Goal: Task Accomplishment & Management: Complete application form

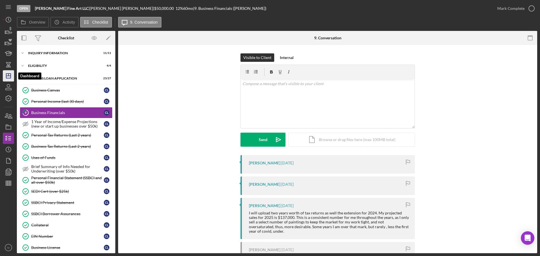
click at [8, 77] on icon "Icon/Dashboard" at bounding box center [8, 76] width 14 height 14
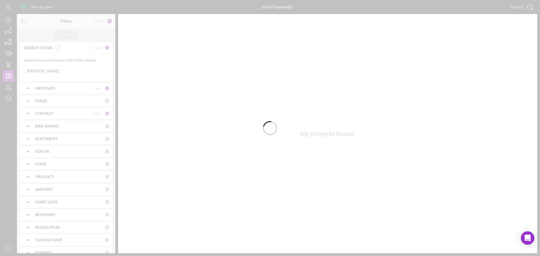
drag, startPoint x: 60, startPoint y: 69, endPoint x: 57, endPoint y: 71, distance: 3.3
click at [57, 70] on div at bounding box center [270, 128] width 540 height 256
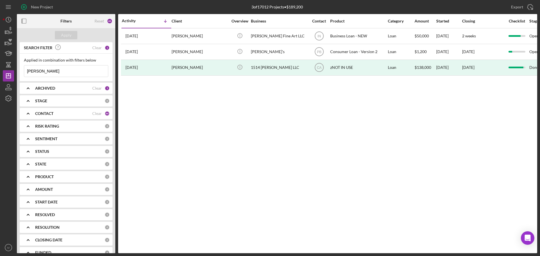
drag, startPoint x: 49, startPoint y: 71, endPoint x: 20, endPoint y: 71, distance: 28.7
click at [20, 71] on div "Applied in combination with filters below [PERSON_NAME] Icon/Menu Close" at bounding box center [66, 68] width 93 height 28
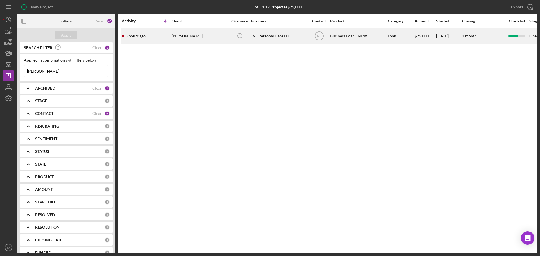
type input "[PERSON_NAME]"
click at [189, 36] on div "[PERSON_NAME]" at bounding box center [200, 36] width 56 height 15
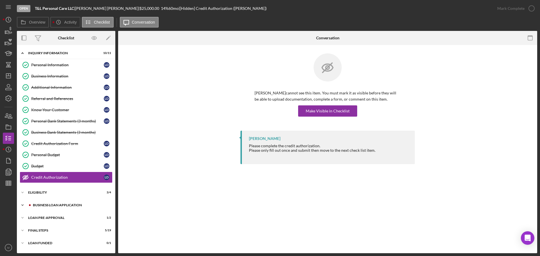
click at [43, 204] on div "BUSINESS LOAN APPLICATION" at bounding box center [70, 205] width 75 height 3
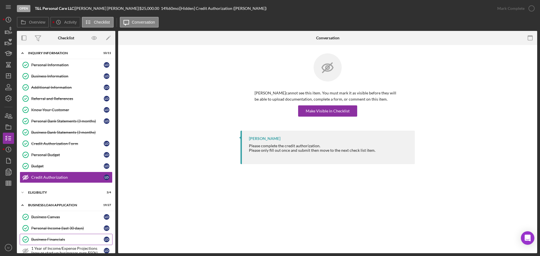
scroll to position [56, 0]
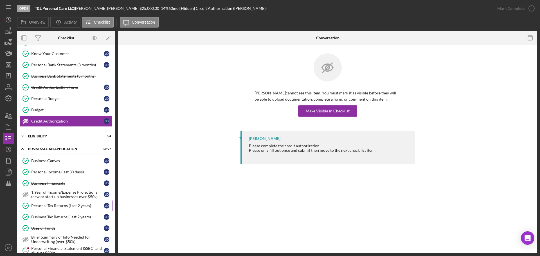
click at [58, 204] on div "Personal Tax Returns (Last 2 years)" at bounding box center [67, 206] width 73 height 5
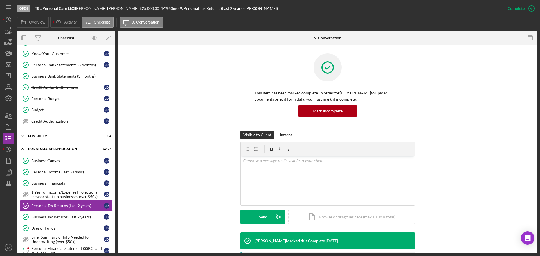
scroll to position [113, 0]
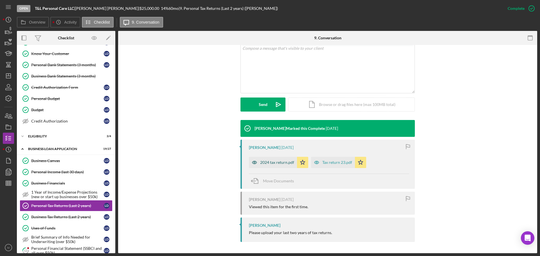
click at [266, 162] on div "2024 tax return.pdf" at bounding box center [277, 162] width 34 height 5
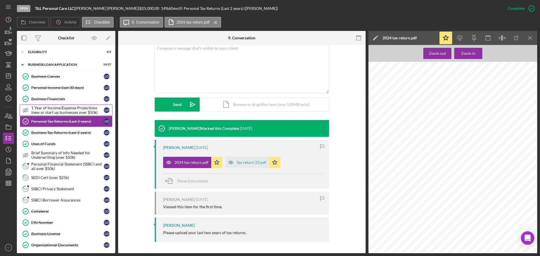
scroll to position [169, 0]
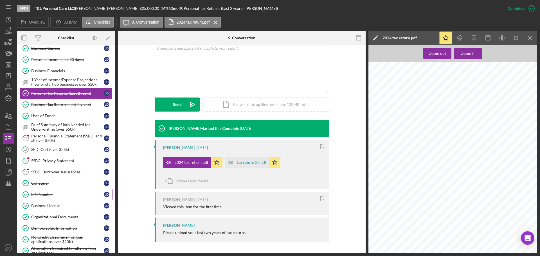
click at [48, 195] on div "EIN Number" at bounding box center [67, 194] width 73 height 5
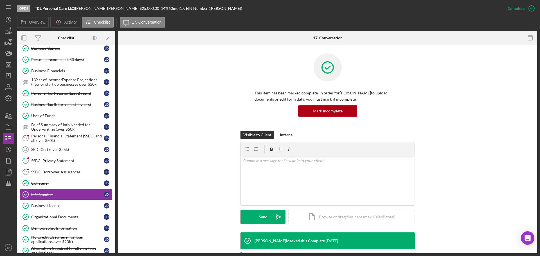
scroll to position [113, 0]
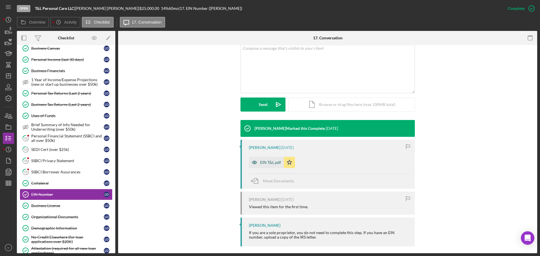
click at [264, 163] on div "EIN T&L.pdf" at bounding box center [270, 162] width 21 height 5
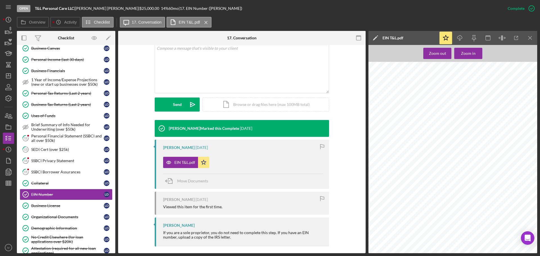
scroll to position [169, 417]
